Goal: Task Accomplishment & Management: Use online tool/utility

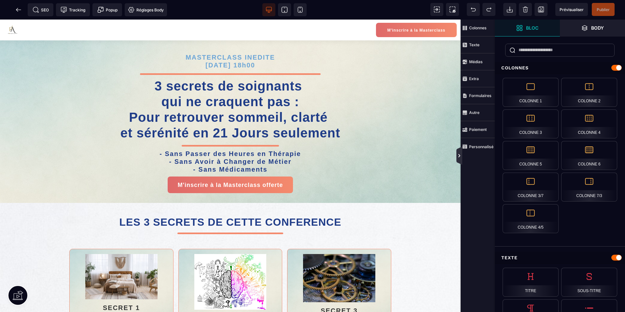
click at [458, 152] on icon at bounding box center [460, 156] width 6 height 18
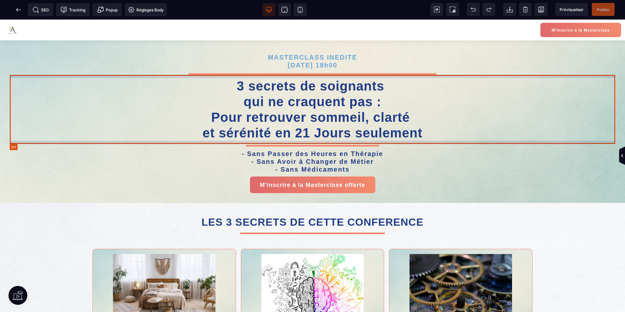
click at [497, 110] on h1 "3 secrets de soignants qui ne craquent pas : Pour retrouver sommeil, clarté et …" at bounding box center [313, 109] width 606 height 69
select select "***"
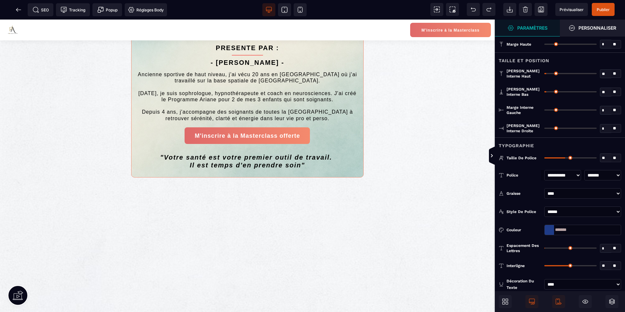
click at [437, 220] on div "M'inscrire à la Masterclass MASTERCLASS INEDITE dimanche 19 octobre à 18h00 3 s…" at bounding box center [247, 24] width 495 height 811
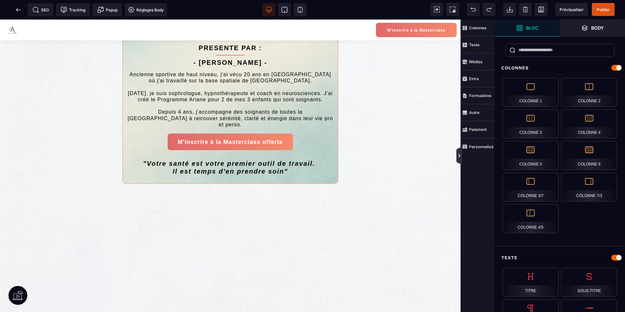
click at [460, 160] on icon at bounding box center [460, 156] width 6 height 18
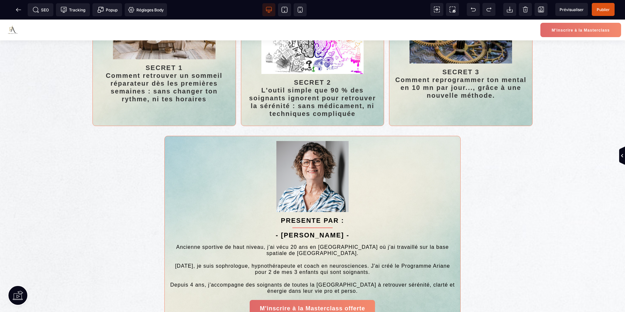
scroll to position [0, 0]
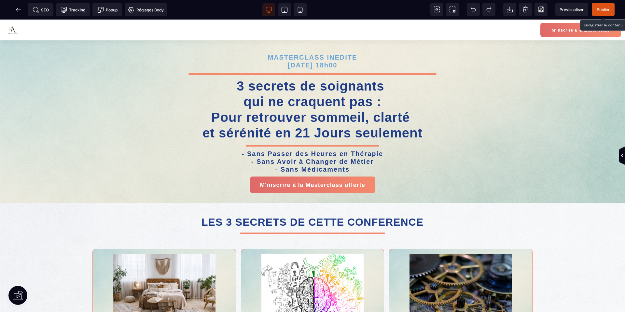
click at [604, 7] on span "Publier" at bounding box center [603, 9] width 13 height 5
click at [17, 9] on icon at bounding box center [18, 9] width 5 height 0
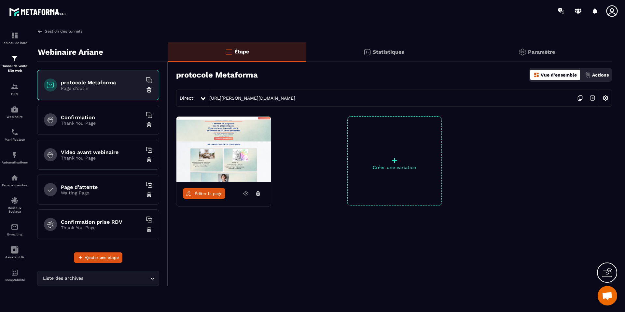
click at [40, 30] on img at bounding box center [40, 31] width 6 height 6
